Goal: Task Accomplishment & Management: Manage account settings

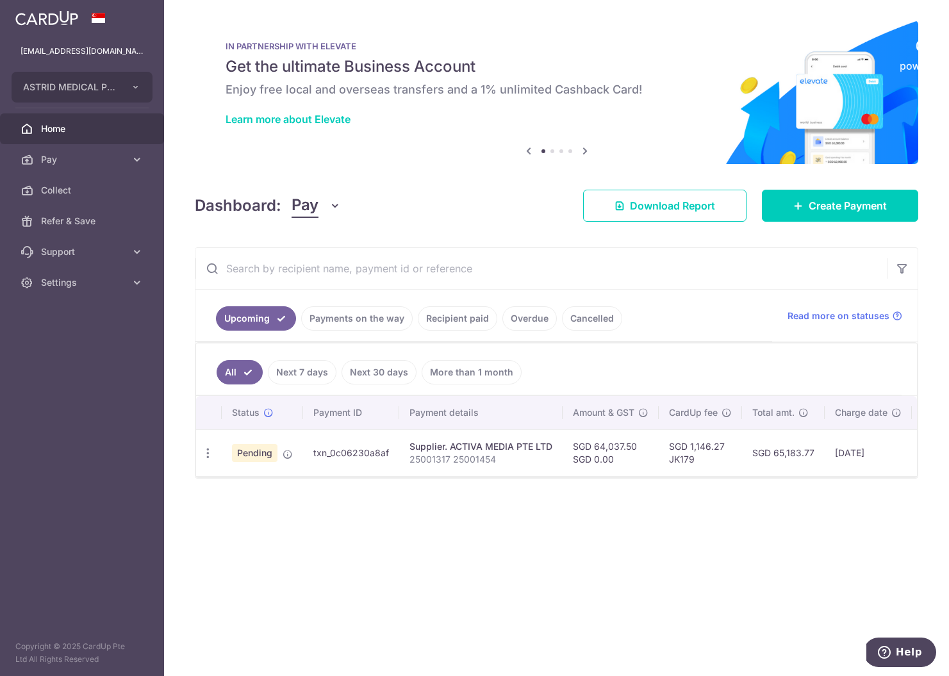
click at [341, 273] on input "text" at bounding box center [542, 268] width 692 height 41
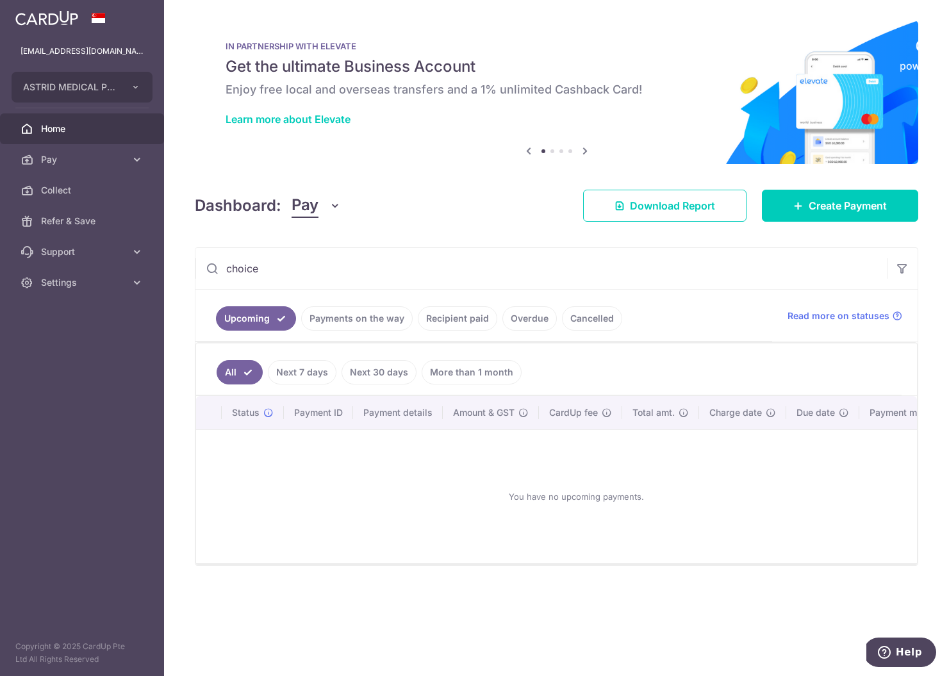
type input "choice"
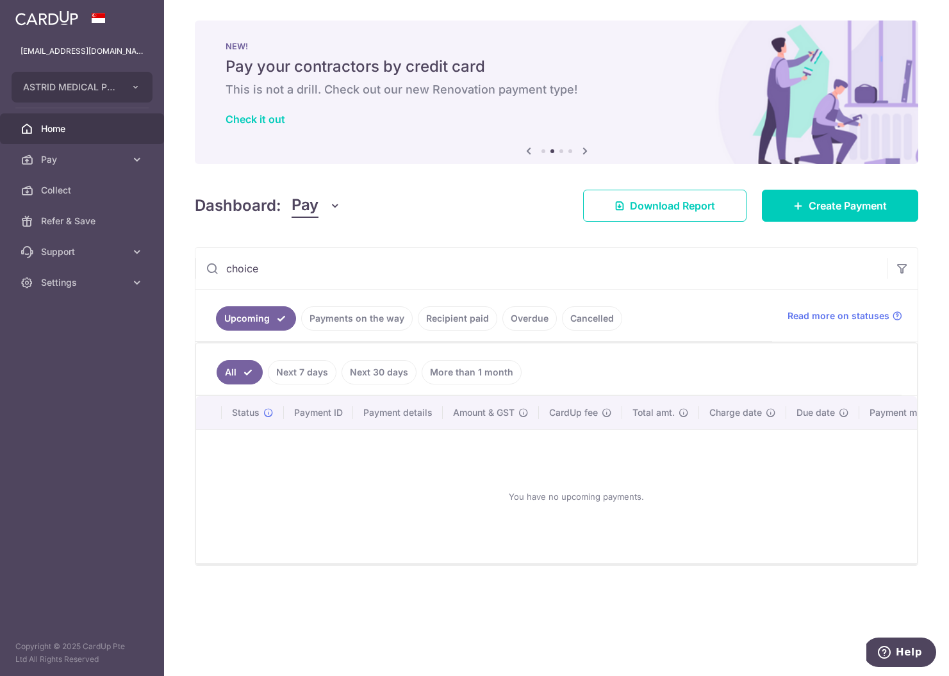
click at [358, 327] on link "Payments on the way" at bounding box center [357, 318] width 112 height 24
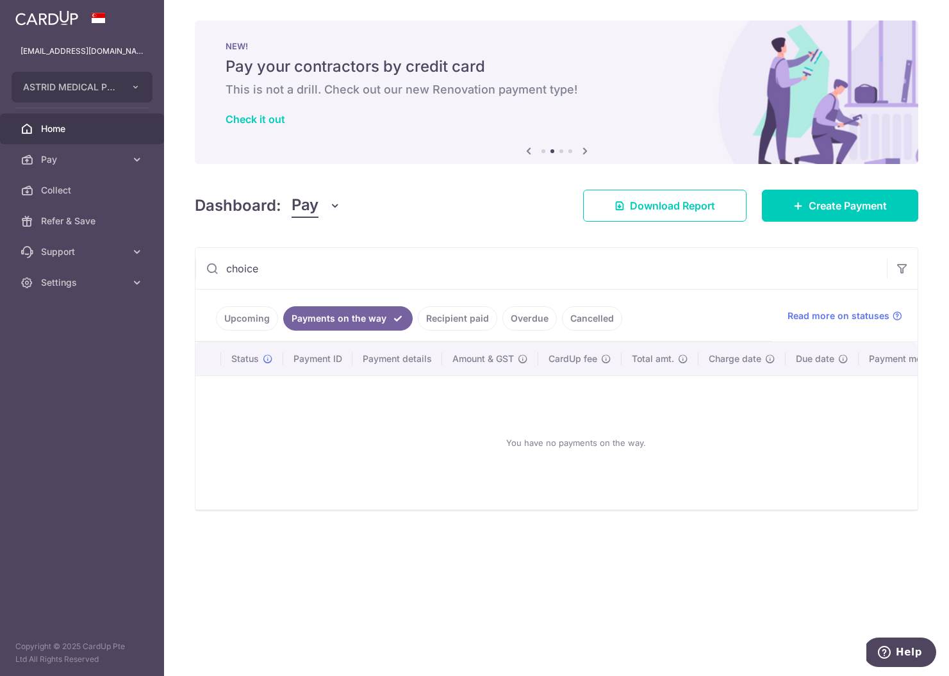
click at [453, 322] on link "Recipient paid" at bounding box center [457, 318] width 79 height 24
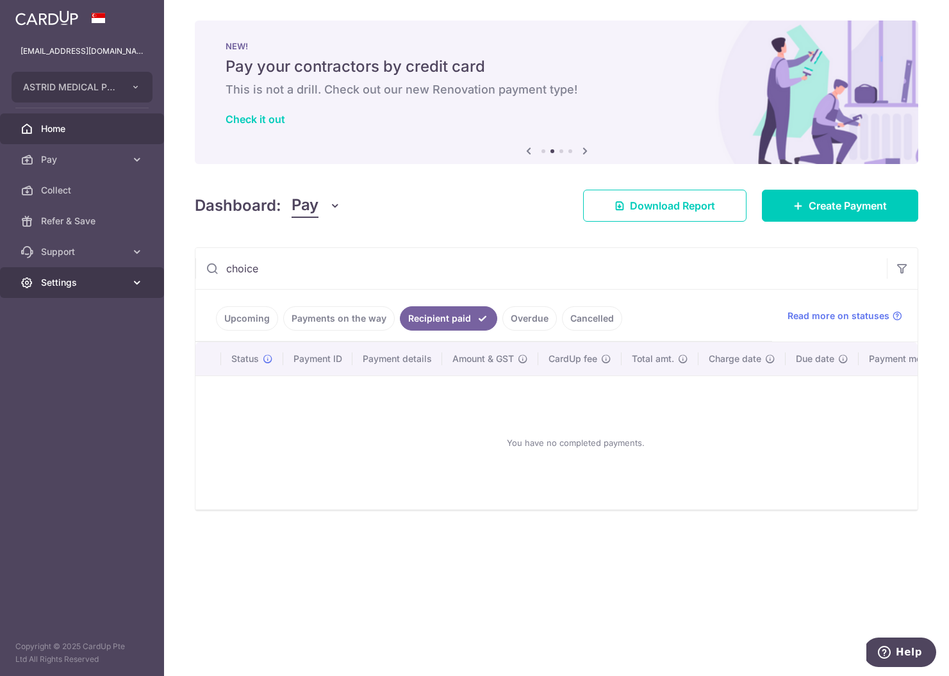
click at [71, 287] on span "Settings" at bounding box center [83, 282] width 85 height 13
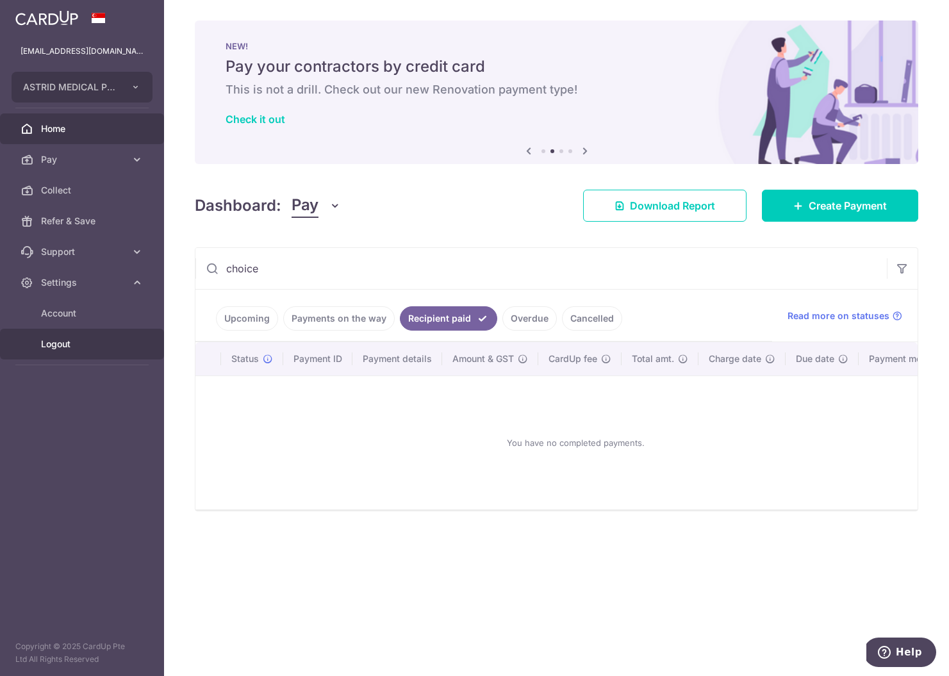
click at [67, 351] on link "Logout" at bounding box center [82, 344] width 164 height 31
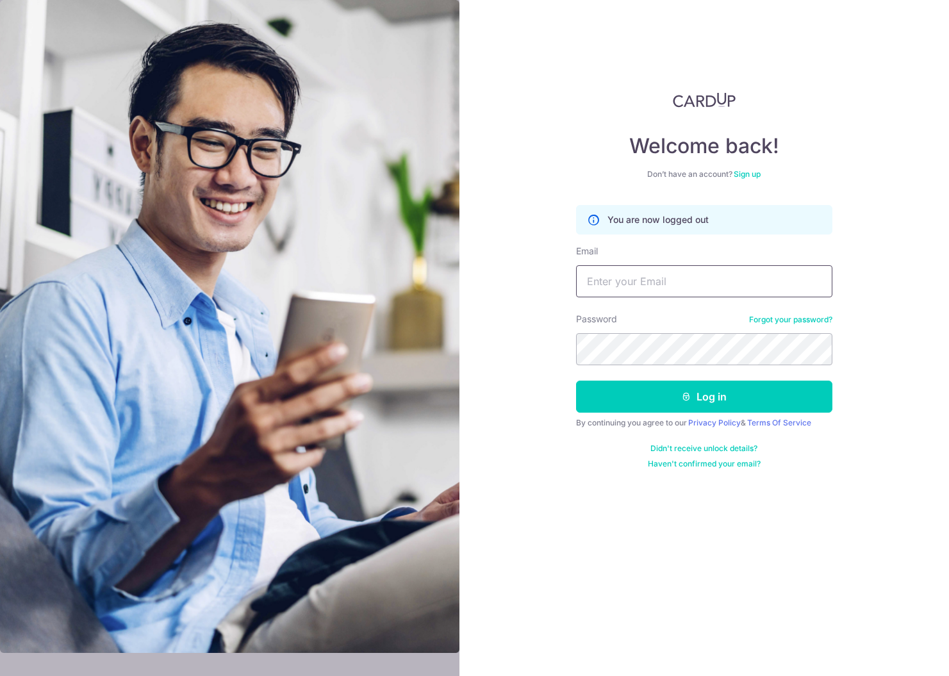
type input "[EMAIL_ADDRESS][DOMAIN_NAME]"
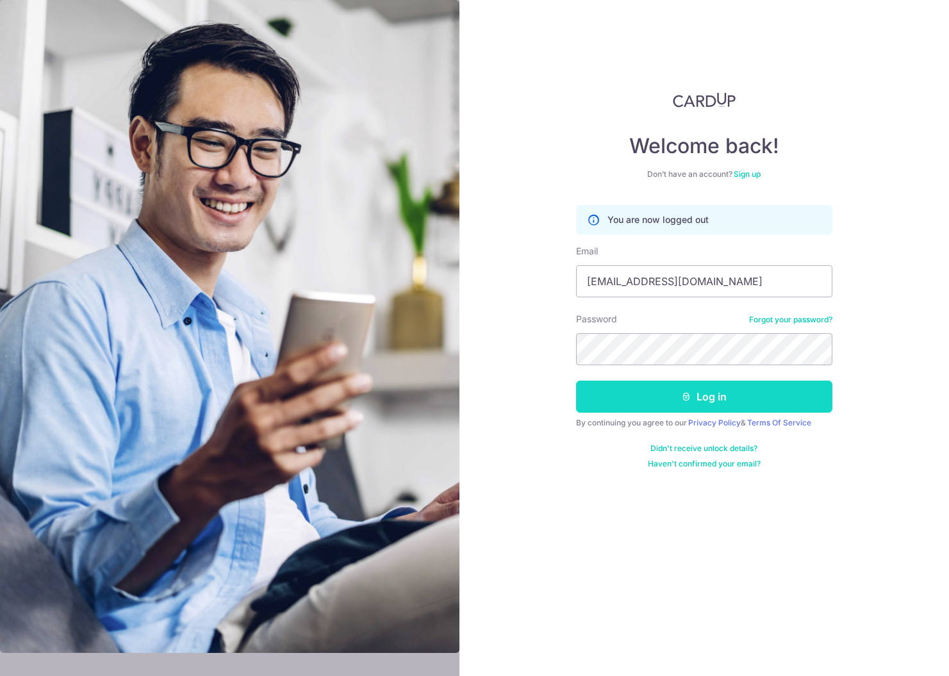
click at [615, 397] on button "Log in" at bounding box center [704, 397] width 256 height 32
